Goal: Navigation & Orientation: Go to known website

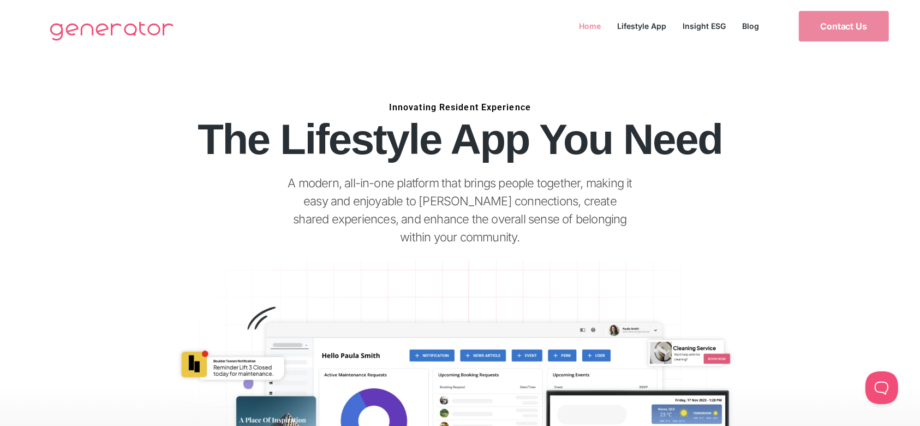
click at [584, 23] on link "Home" at bounding box center [590, 26] width 38 height 15
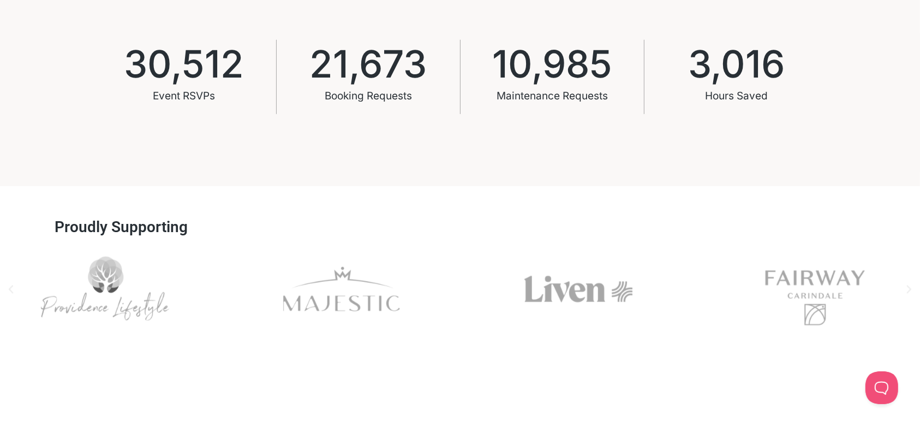
scroll to position [800, 0]
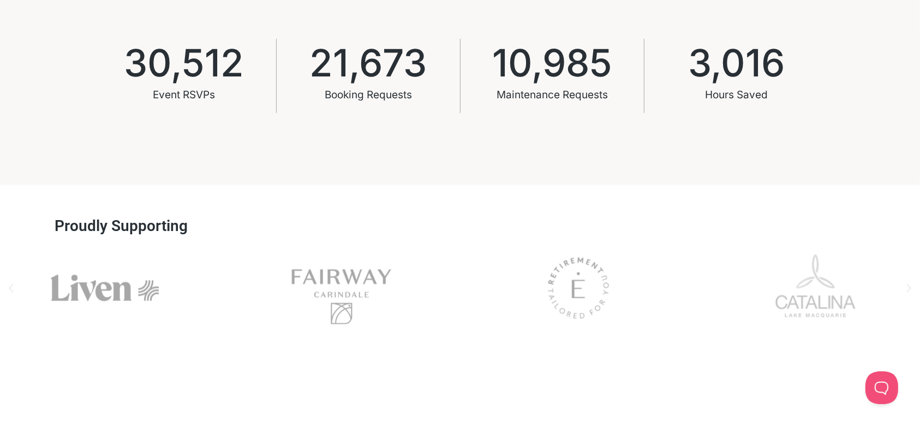
click at [908, 292] on icon "Next slide" at bounding box center [908, 288] width 11 height 11
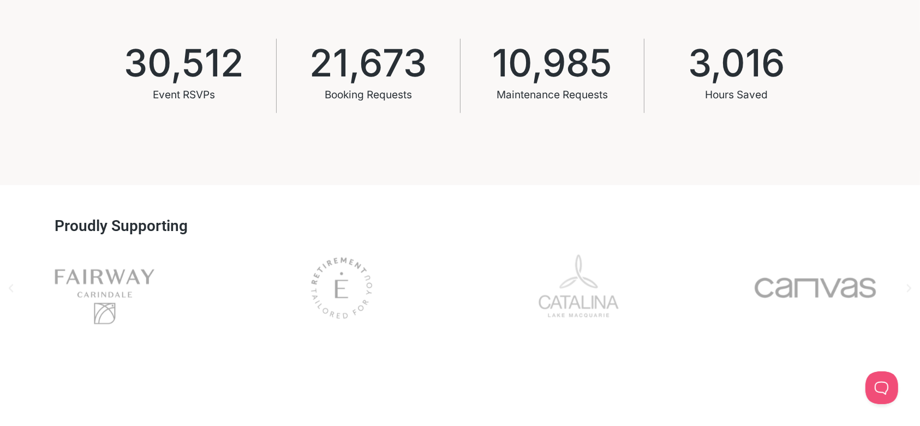
drag, startPoint x: 709, startPoint y: 253, endPoint x: 284, endPoint y: 270, distance: 424.8
click at [284, 270] on div "Slides" at bounding box center [460, 288] width 920 height 88
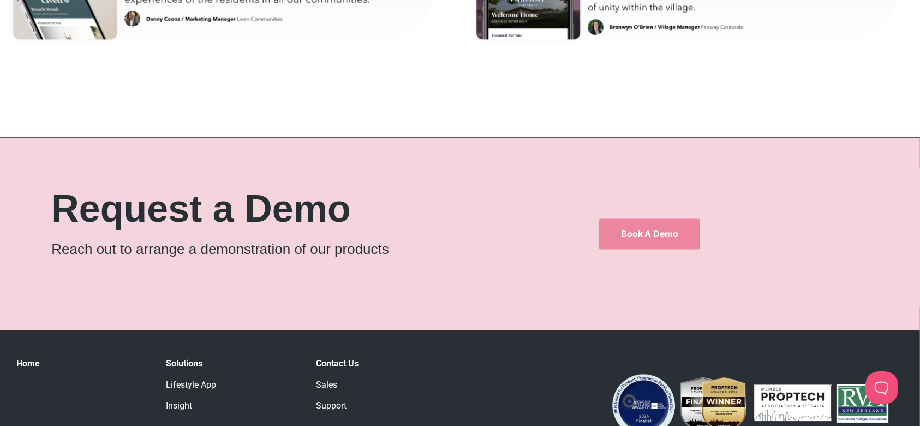
scroll to position [6183, 0]
